Goal: Ask a question

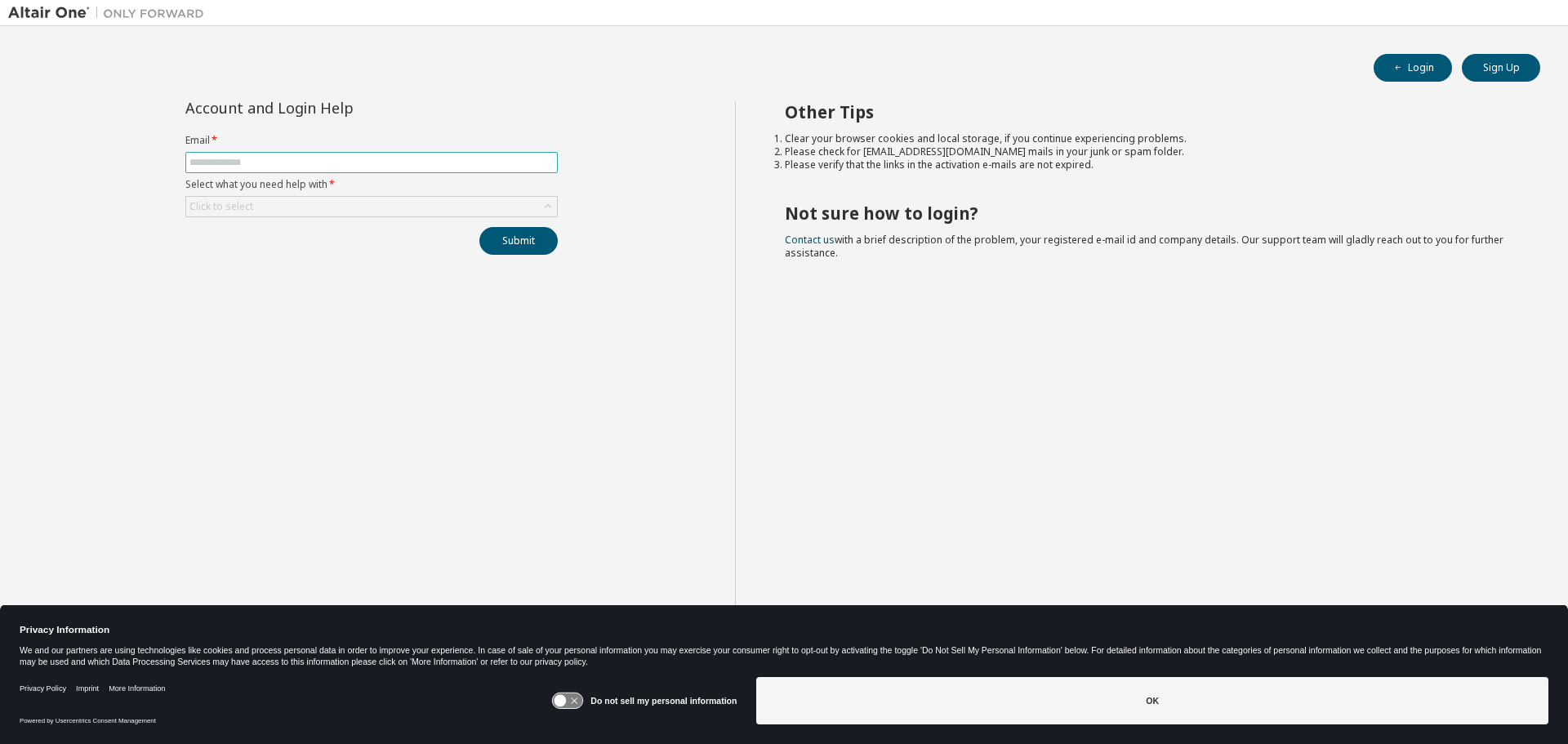
click at [244, 156] on input "text" at bounding box center [371, 163] width 364 height 14
type input "**********"
click at [315, 252] on div "Submit" at bounding box center [372, 240] width 373 height 28
click at [497, 208] on div "Click to select" at bounding box center [372, 207] width 371 height 19
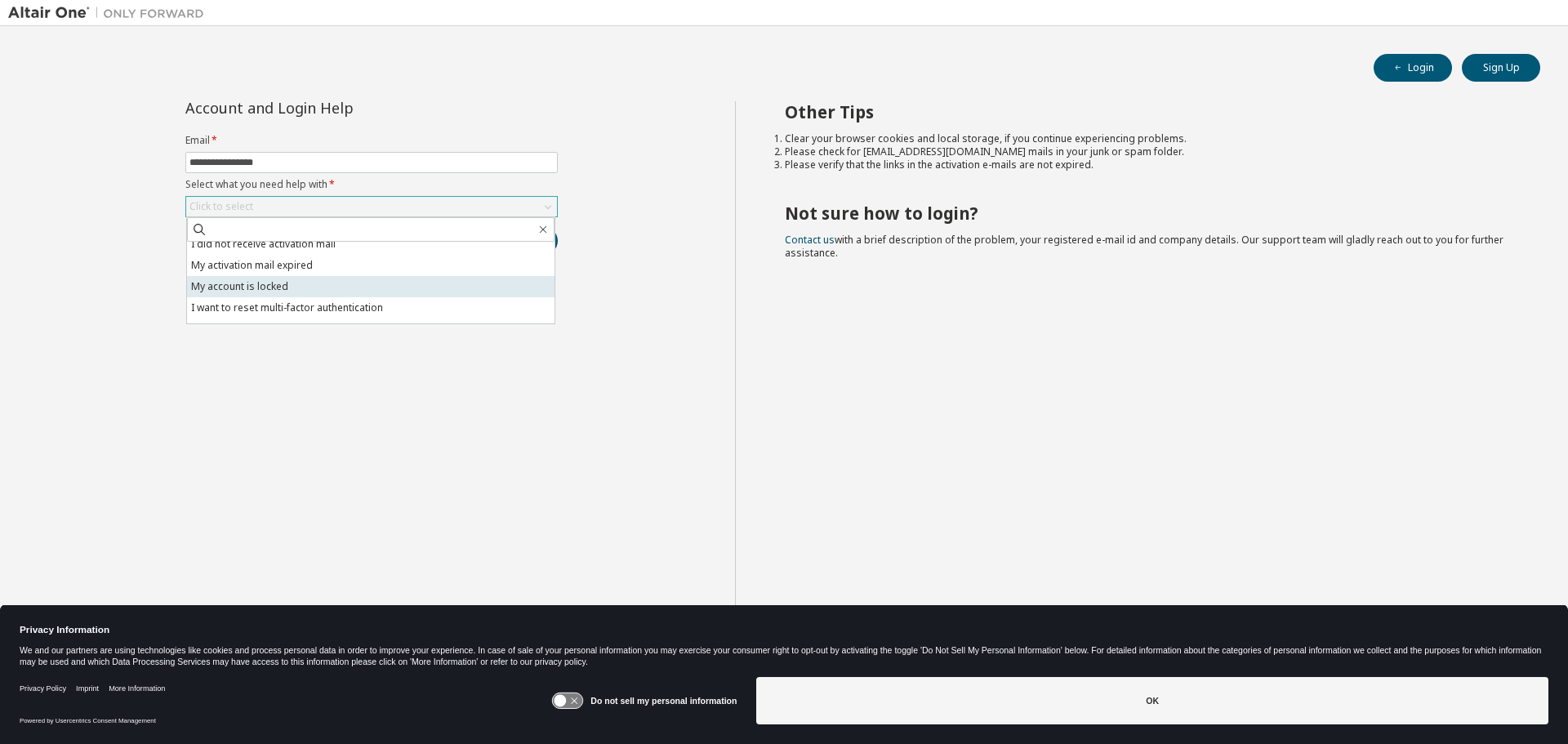
scroll to position [45, 0]
click at [372, 312] on li "I don't know but can't login" at bounding box center [371, 313] width 368 height 21
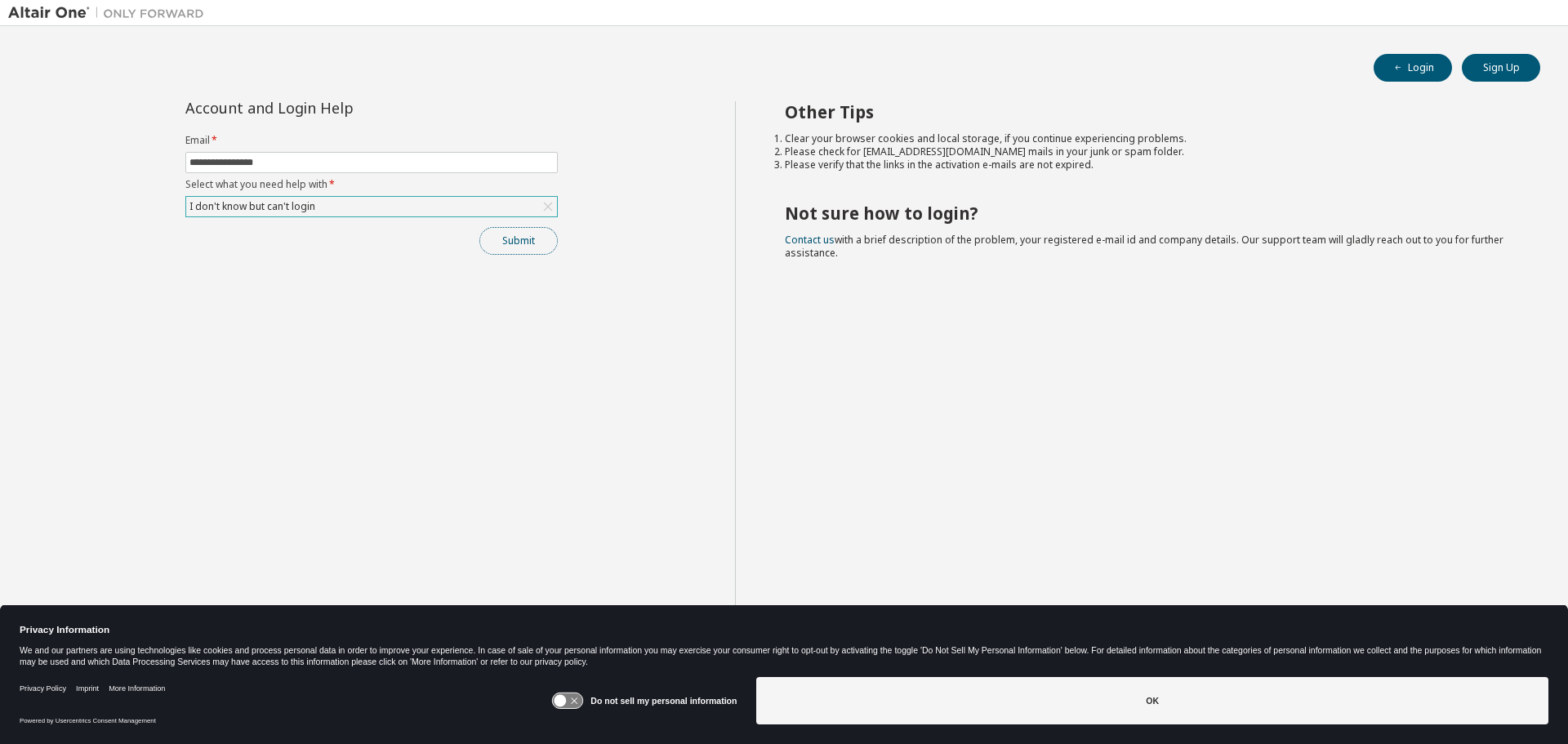
click at [517, 240] on button "Submit" at bounding box center [518, 240] width 78 height 28
